Goal: Book appointment/travel/reservation

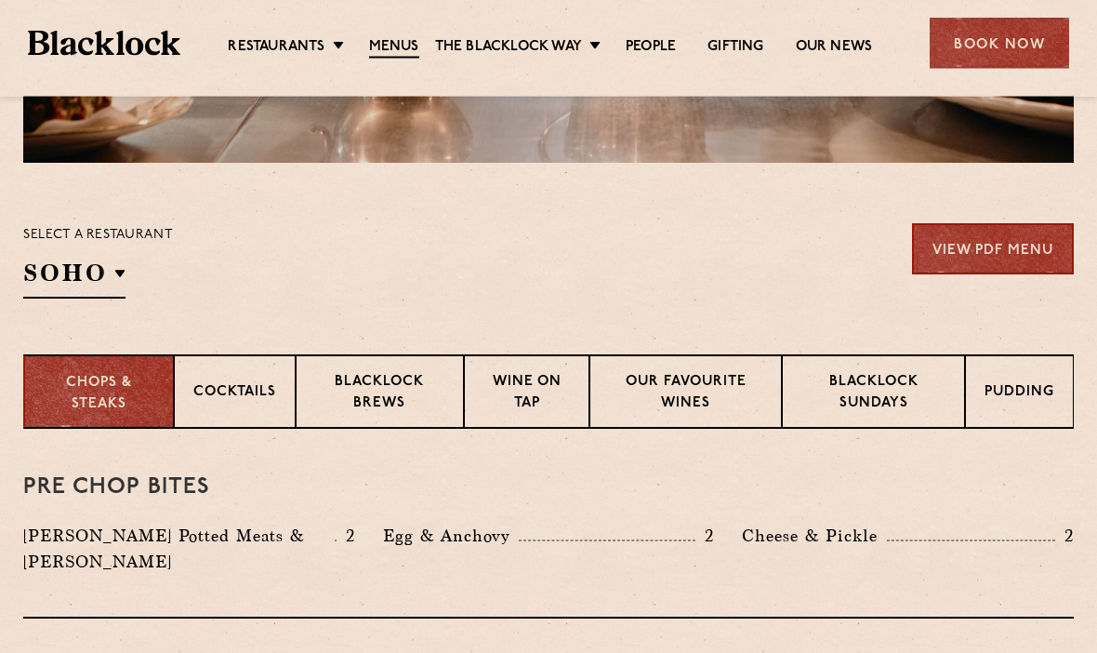
scroll to position [507, 0]
click at [131, 268] on div "Select a restaurant [GEOGRAPHIC_DATA] [GEOGRAPHIC_DATA] [GEOGRAPHIC_DATA] [GEOG…" at bounding box center [98, 260] width 150 height 75
click at [0, 0] on p "Covent Garden" at bounding box center [0, 0] width 0 height 0
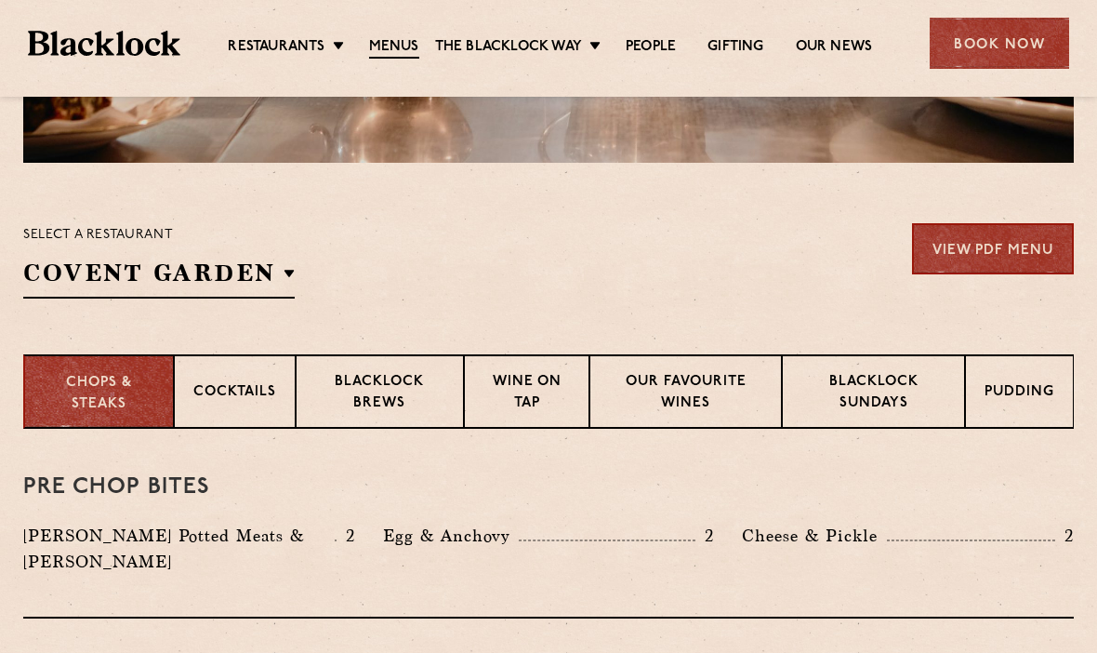
click at [0, 0] on p "Covent Garden" at bounding box center [0, 0] width 0 height 0
click at [567, 486] on h3 "Pre Chop Bites" at bounding box center [548, 487] width 1051 height 24
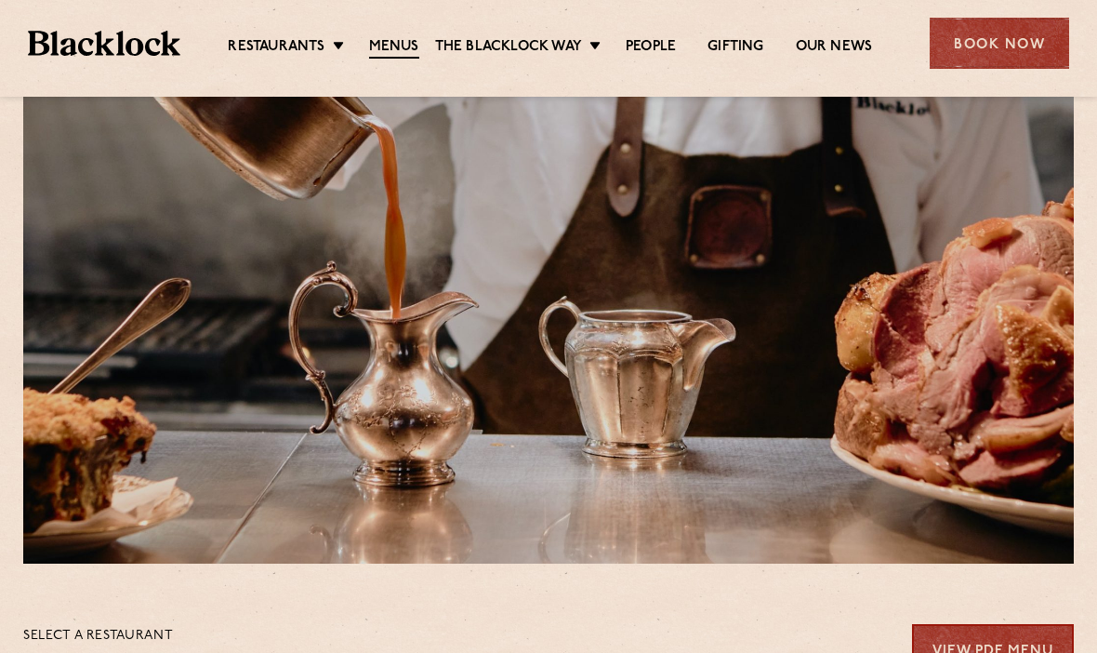
scroll to position [0, 0]
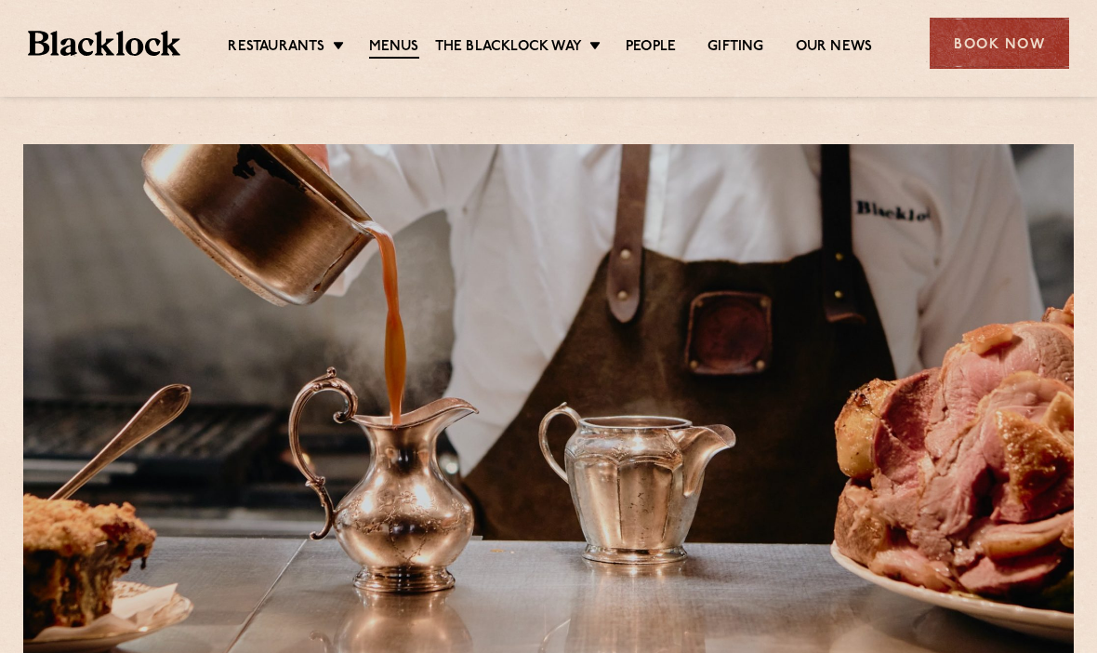
click at [976, 47] on div "Book Now" at bounding box center [999, 43] width 139 height 51
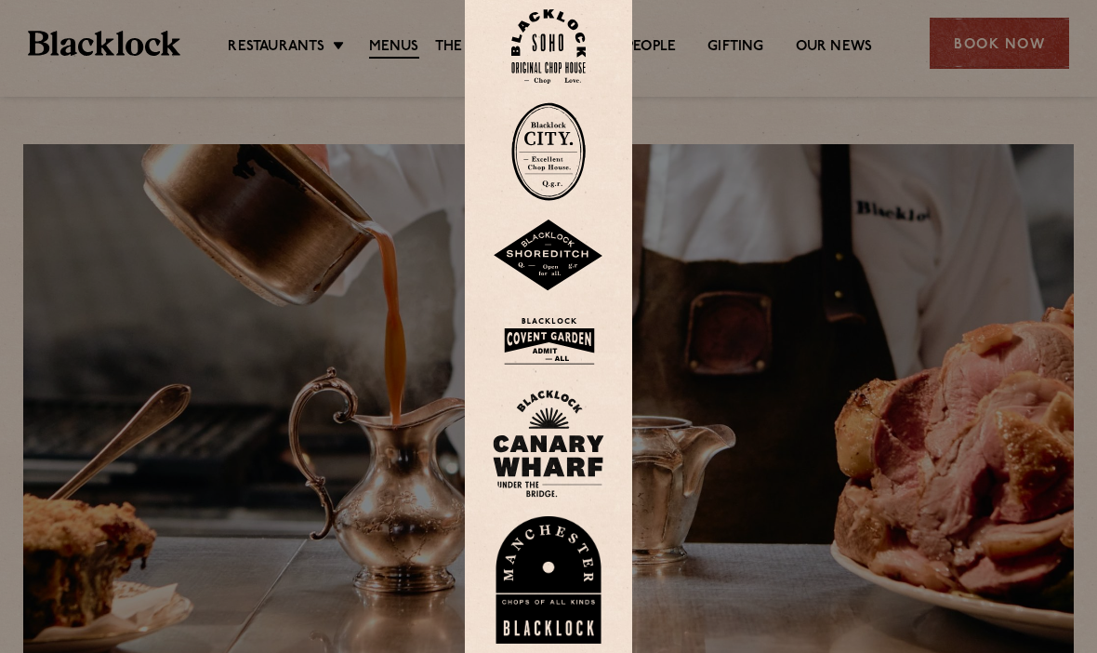
click at [565, 371] on img at bounding box center [549, 341] width 112 height 60
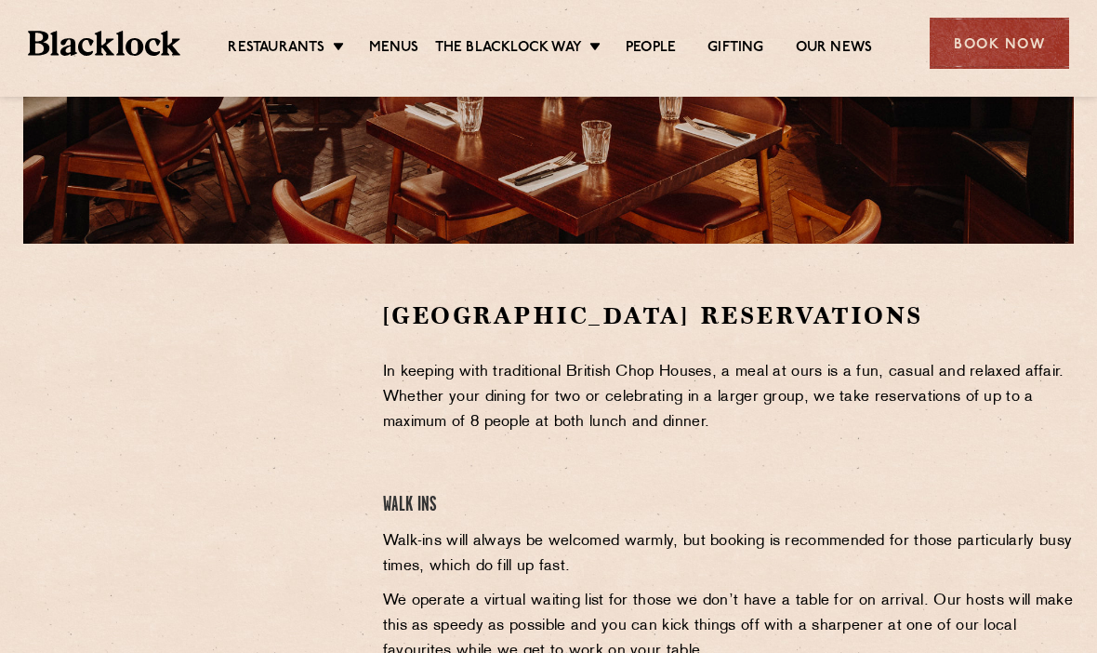
scroll to position [458, 0]
